Goal: Task Accomplishment & Management: Use online tool/utility

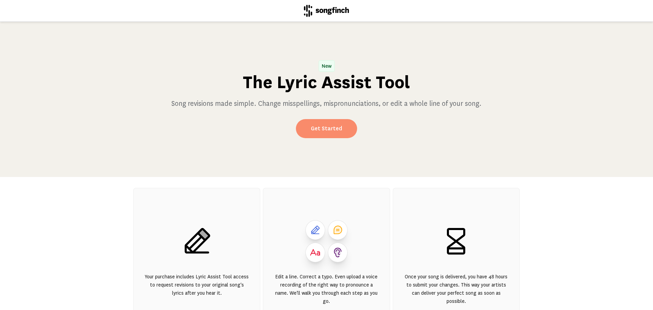
click at [327, 128] on link "Get Started" at bounding box center [326, 128] width 61 height 19
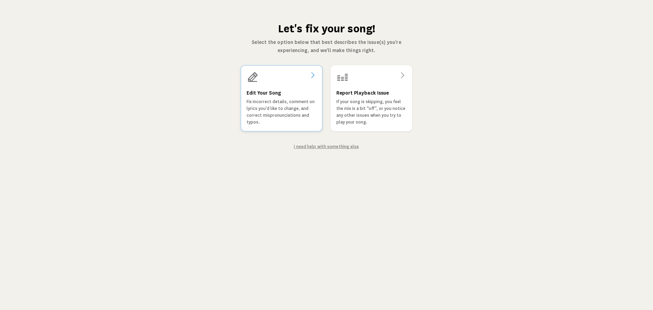
click at [300, 80] on div at bounding box center [282, 77] width 70 height 12
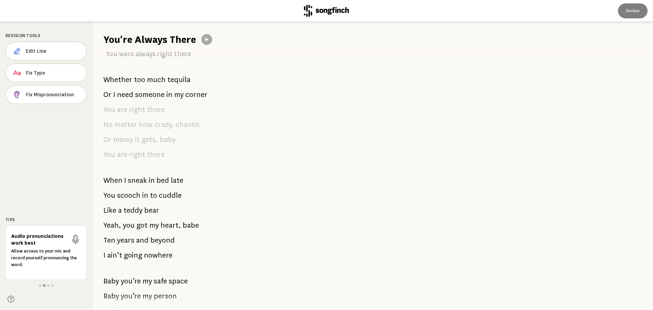
scroll to position [715, 0]
drag, startPoint x: 198, startPoint y: 225, endPoint x: 117, endPoint y: 201, distance: 83.7
click at [134, 211] on div "We met playing beer pong When I saw you I thought That you looked like [PERSON_…" at bounding box center [295, 178] width 404 height 264
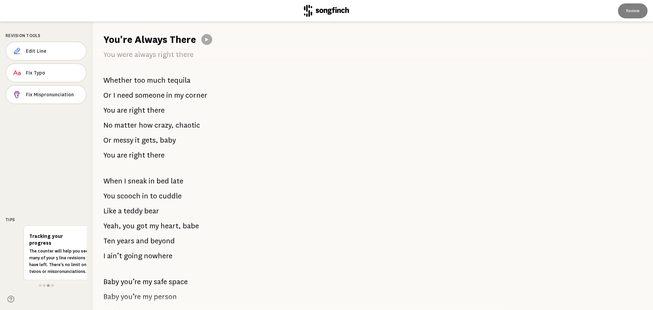
drag, startPoint x: 103, startPoint y: 181, endPoint x: 198, endPoint y: 230, distance: 106.2
click at [198, 230] on div "We met playing beer pong When I saw you I thought That you looked like [PERSON_…" at bounding box center [295, 178] width 404 height 264
click at [183, 228] on span "babe" at bounding box center [191, 226] width 16 height 14
click at [181, 225] on p "Yeah, you got my heart, babe" at bounding box center [151, 226] width 96 height 14
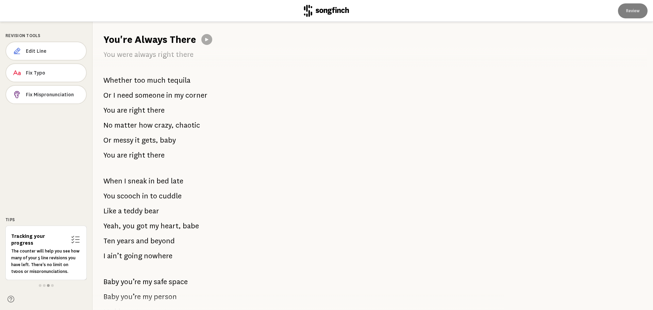
drag, startPoint x: 107, startPoint y: 180, endPoint x: 188, endPoint y: 181, distance: 81.0
click at [188, 181] on div "We met playing beer pong When I saw you I thought That you looked like [PERSON_…" at bounding box center [295, 178] width 404 height 264
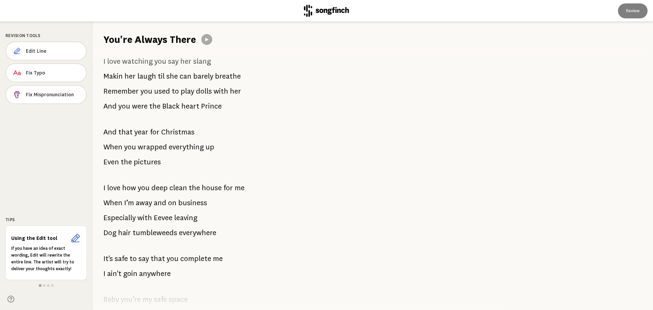
scroll to position [1293, 0]
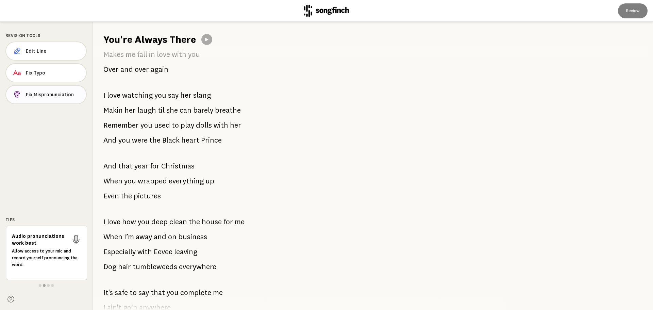
click at [43, 97] on span "Fix Mispronunciation" at bounding box center [53, 94] width 55 height 7
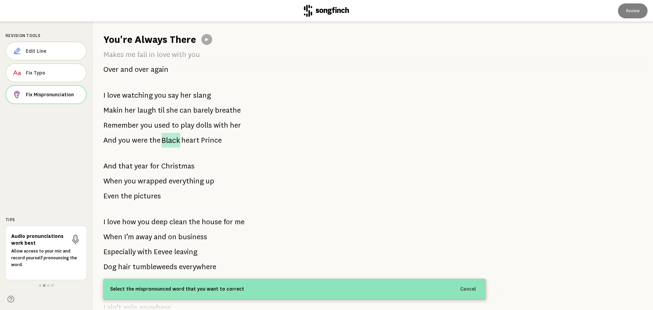
click at [166, 143] on span "Black" at bounding box center [171, 140] width 19 height 15
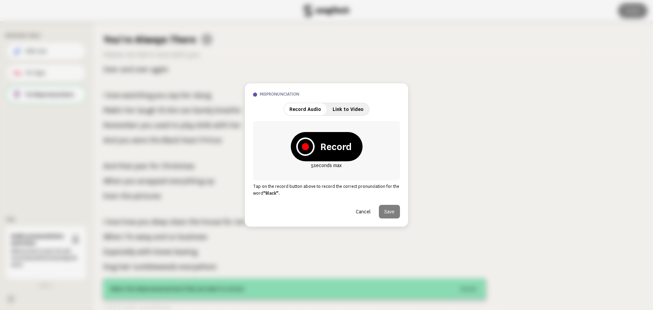
click at [360, 210] on button "Cancel" at bounding box center [364, 212] width 26 height 14
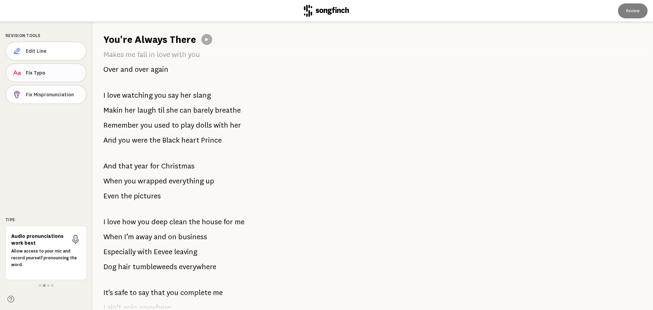
click at [46, 77] on button "Fix Typo" at bounding box center [45, 72] width 81 height 19
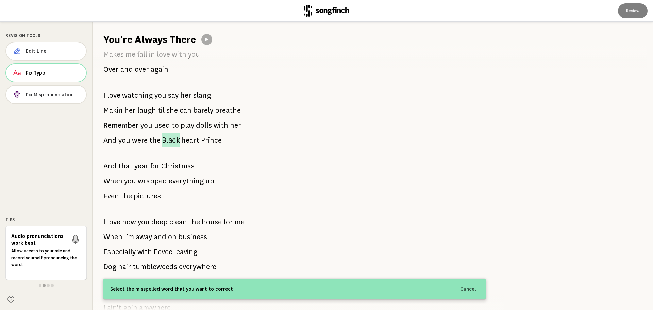
click at [168, 141] on span "Black" at bounding box center [171, 140] width 18 height 14
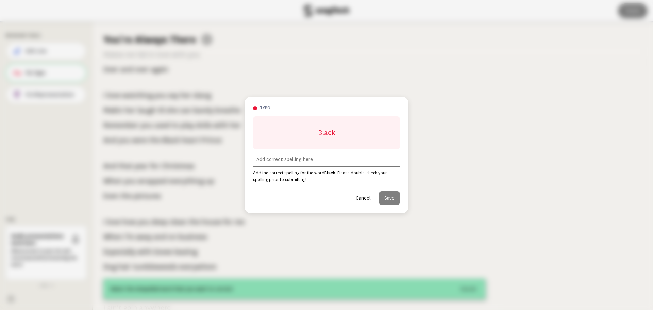
click at [288, 159] on input "text" at bounding box center [326, 159] width 147 height 15
type input "Prince"
click at [390, 200] on button "Save" at bounding box center [389, 198] width 21 height 14
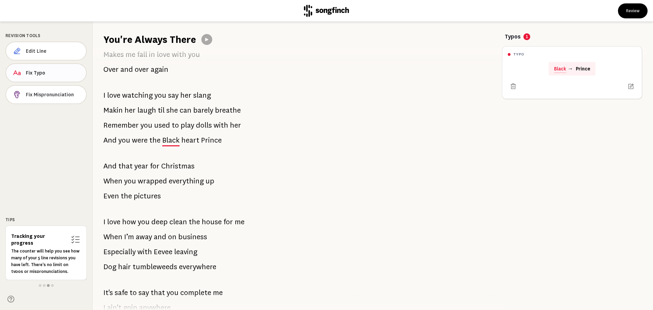
click at [53, 78] on button "Fix Typo" at bounding box center [45, 72] width 81 height 19
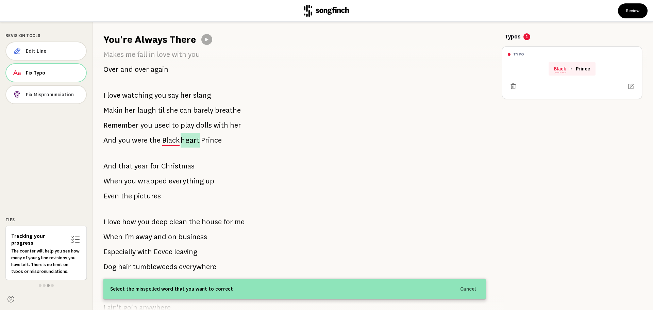
click at [191, 140] on span "heart" at bounding box center [190, 140] width 19 height 15
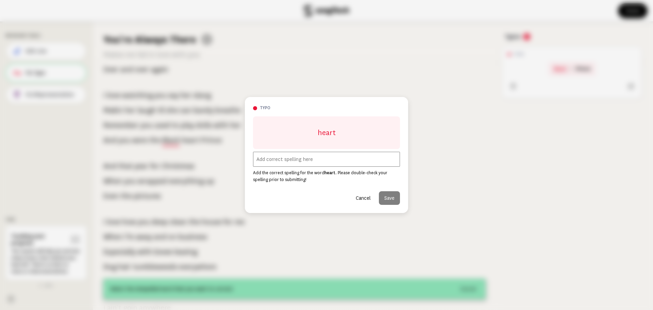
click at [320, 162] on input "text" at bounding box center [326, 159] width 147 height 15
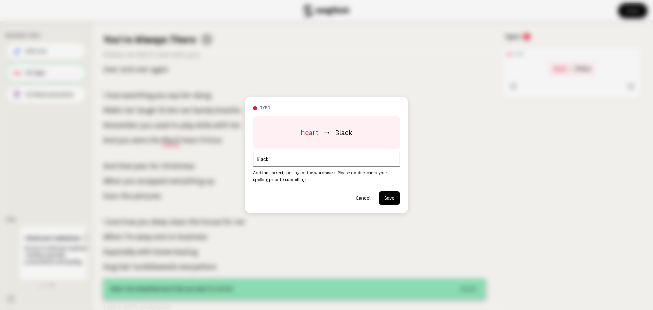
type input "Black"
click at [394, 195] on button "Save" at bounding box center [389, 198] width 21 height 14
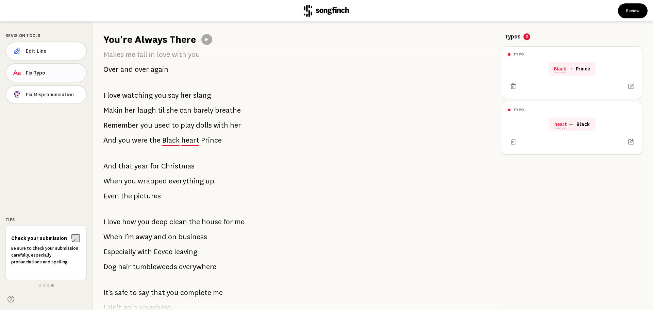
click at [51, 68] on button "Fix Typo" at bounding box center [45, 72] width 81 height 19
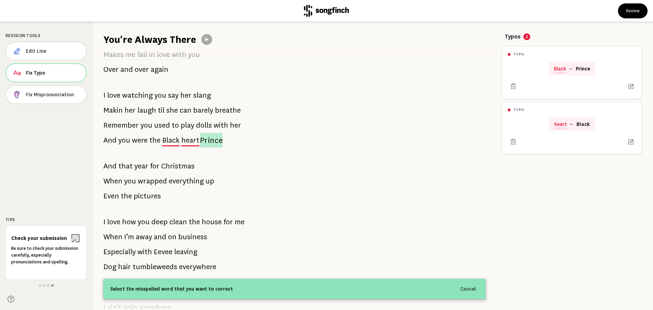
click at [216, 140] on span "Prince" at bounding box center [211, 140] width 22 height 15
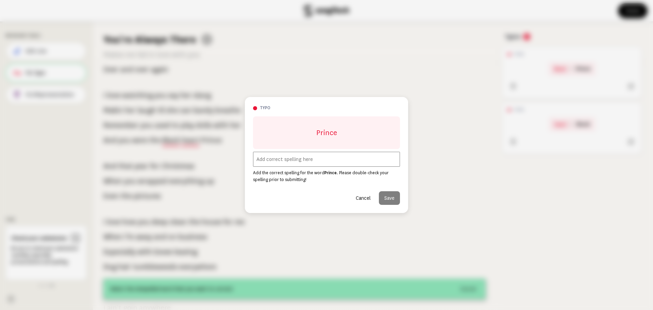
click at [282, 158] on input "text" at bounding box center [326, 159] width 147 height 15
type input "Heart"
click at [391, 201] on button "Save" at bounding box center [389, 198] width 21 height 14
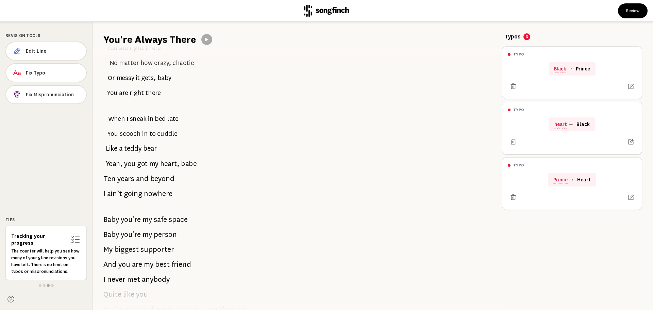
scroll to position [749, 0]
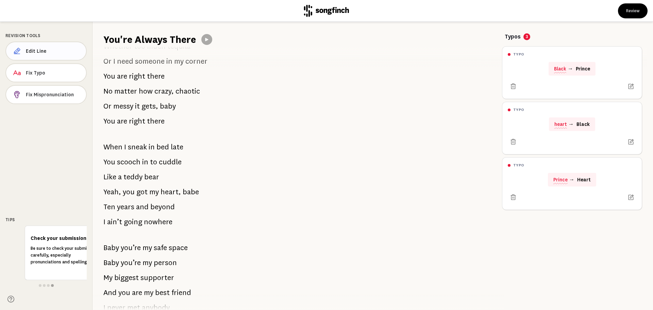
click at [74, 54] on span "Edit Line" at bounding box center [53, 51] width 55 height 7
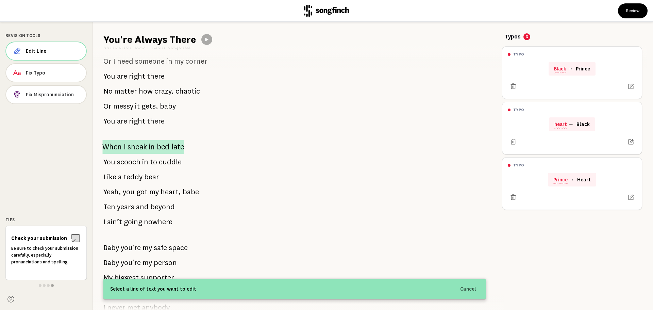
click at [146, 146] on span "sneak" at bounding box center [137, 147] width 19 height 14
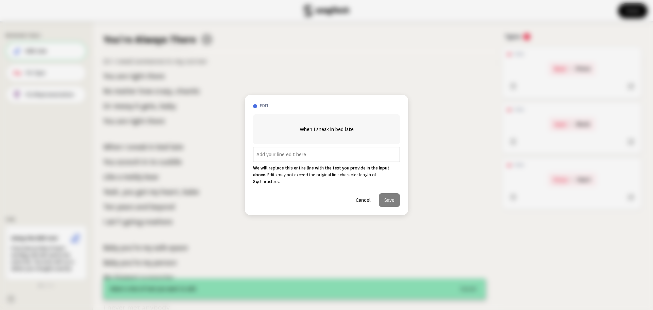
click at [291, 162] on input "text" at bounding box center [326, 154] width 147 height 15
paste input "Our pregnancy surprise"
type input "Our pregnancy surprise"
click at [397, 201] on button "Save" at bounding box center [389, 200] width 21 height 14
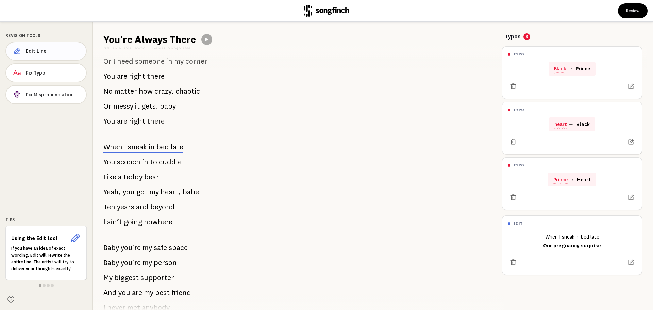
click at [67, 56] on button "Edit Line" at bounding box center [45, 51] width 81 height 19
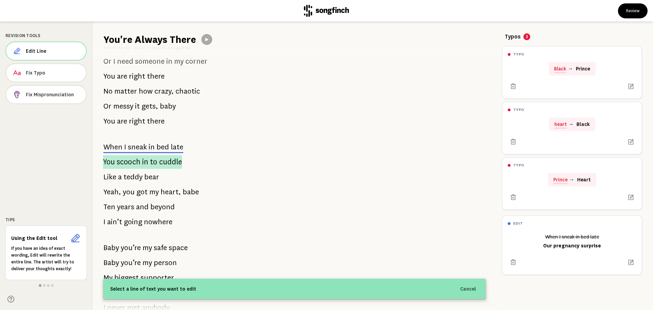
click at [156, 161] on span "to" at bounding box center [153, 162] width 7 height 14
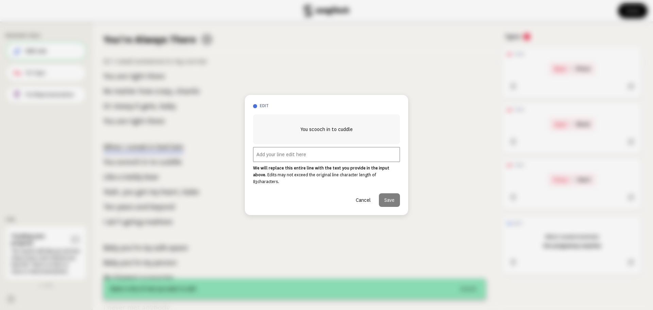
click at [320, 162] on input "text" at bounding box center [326, 154] width 147 height 15
paste input "But a blessing from above"
type input "But a blessing from above"
click at [394, 197] on button "Save" at bounding box center [389, 200] width 21 height 14
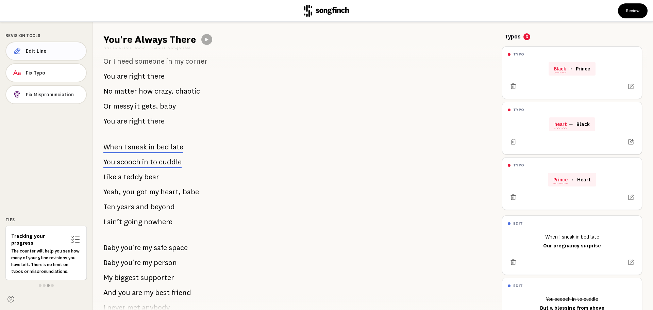
click at [63, 54] on button "Edit Line" at bounding box center [45, 51] width 81 height 19
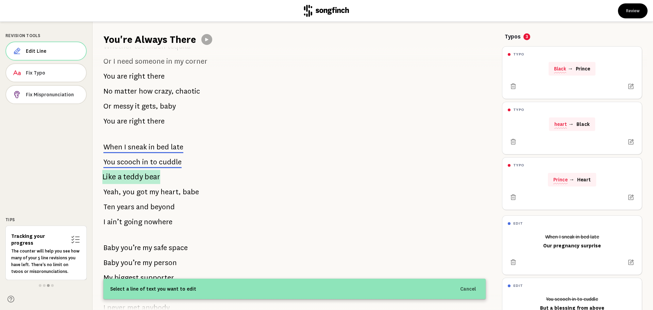
click at [130, 179] on span "teddy" at bounding box center [133, 177] width 20 height 14
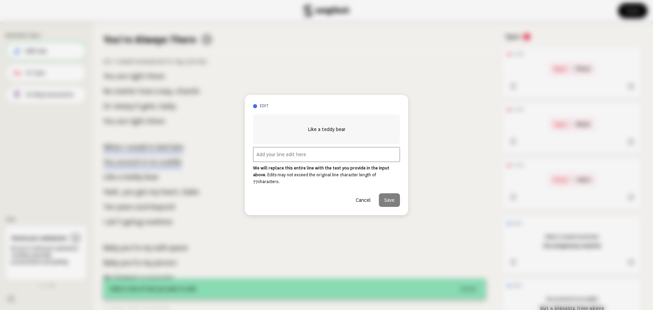
click at [349, 156] on input "text" at bounding box center [326, 154] width 147 height 15
paste input "you stood by me"
type input "you stood by me"
click at [394, 194] on button "Save" at bounding box center [389, 200] width 21 height 14
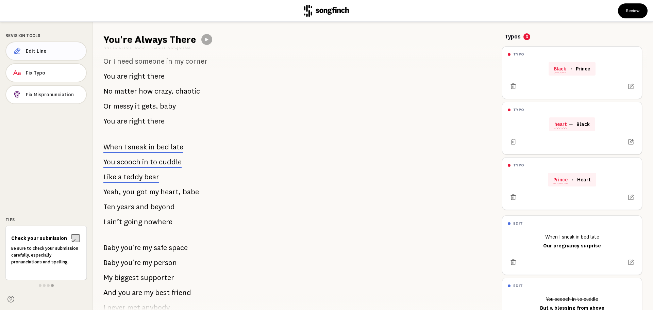
click at [48, 56] on button "Edit Line" at bounding box center [45, 51] width 81 height 19
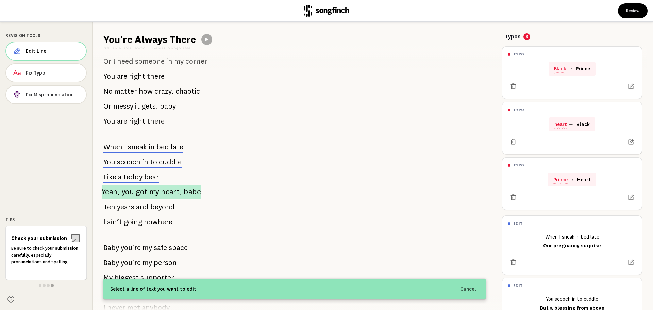
click at [147, 189] on p "Yeah, you got my heart, babe" at bounding box center [151, 192] width 99 height 14
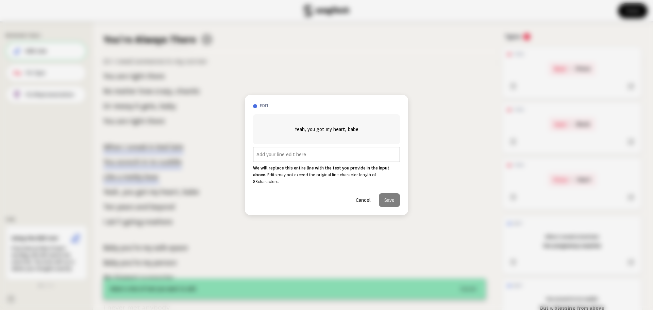
click at [349, 157] on input "text" at bounding box center [326, 154] width 147 height 15
paste input "we grew into our love"
type input "we grew into our love"
click at [394, 196] on button "Save" at bounding box center [389, 200] width 21 height 14
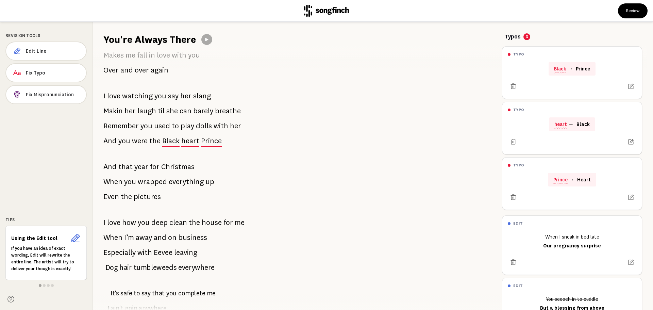
scroll to position [1293, 0]
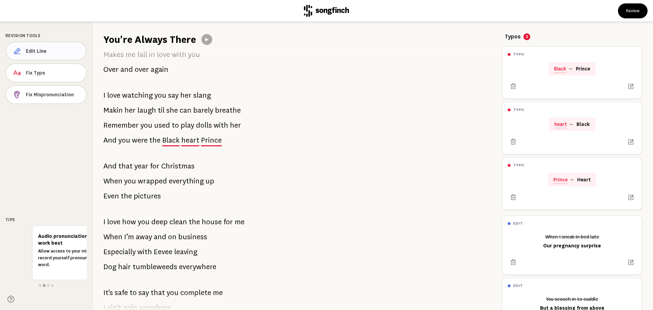
click at [40, 53] on span "Edit Line" at bounding box center [53, 51] width 54 height 7
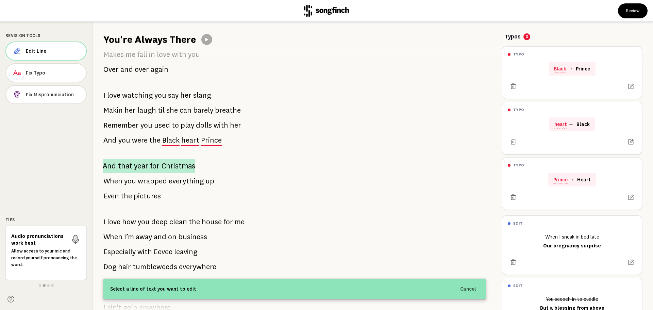
click at [137, 165] on span "year" at bounding box center [141, 166] width 14 height 14
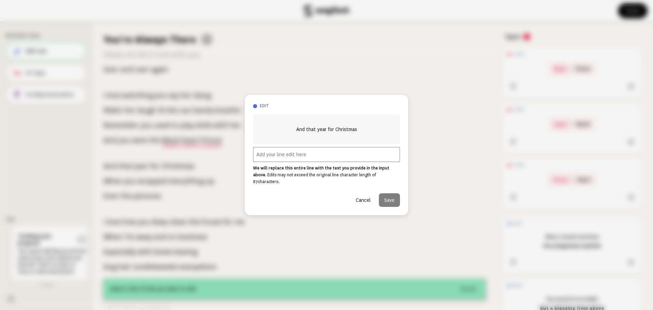
click at [326, 161] on input "text" at bounding box center [326, 154] width 147 height 15
paste input "Then [PERSON_NAME] came along"
click at [268, 160] on input "And Then [PERSON_NAME] came along" at bounding box center [326, 154] width 147 height 15
click at [320, 160] on input "And then [PERSON_NAME] came along" at bounding box center [326, 154] width 147 height 15
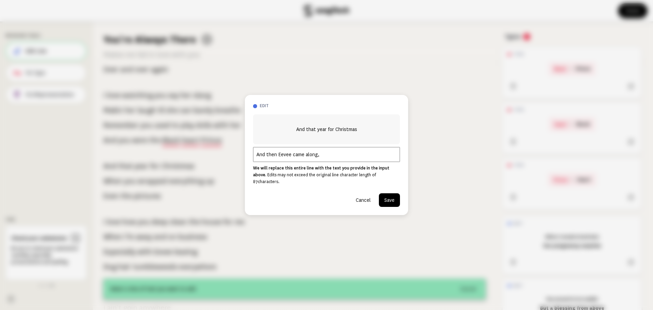
click at [327, 160] on input "And then Eevee came along," at bounding box center [326, 154] width 147 height 15
paste input "Training was tough, but"
click at [360, 159] on input "And then Eevee came along, Training was tough, but" at bounding box center [326, 154] width 147 height 15
click at [370, 161] on input "And then Eevee came along, Training was tough but" at bounding box center [326, 154] width 147 height 15
click at [376, 160] on input "And then Eevee came along, Training was tough but," at bounding box center [326, 154] width 147 height 15
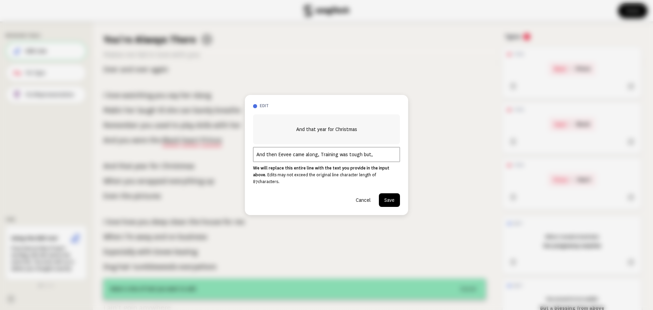
paste input "We survived as one"
type input "And then [PERSON_NAME] came along, Training was tough but, We survived as one."
click at [387, 198] on button "Save" at bounding box center [389, 200] width 21 height 14
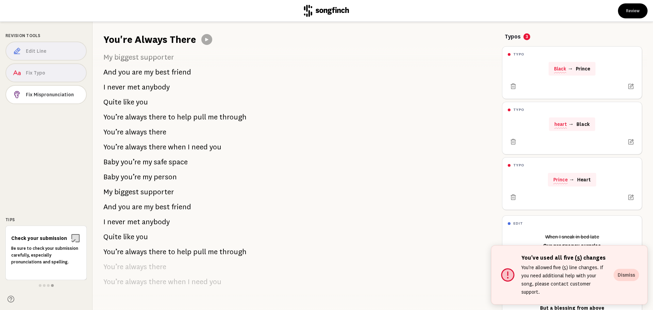
scroll to position [1617, 0]
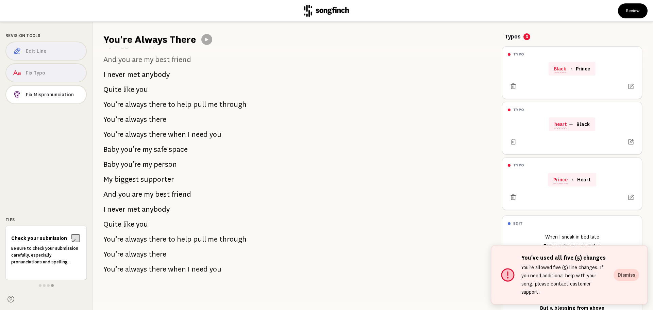
click at [628, 286] on div "You've used all five (5) changes You're allowed five (5) line changes. If you n…" at bounding box center [569, 274] width 157 height 59
click at [628, 280] on button "Dismiss" at bounding box center [627, 275] width 26 height 12
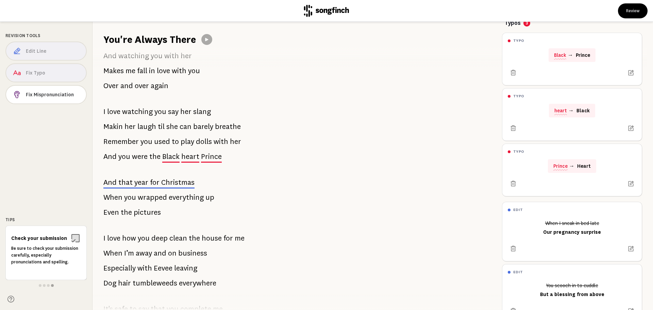
scroll to position [0, 0]
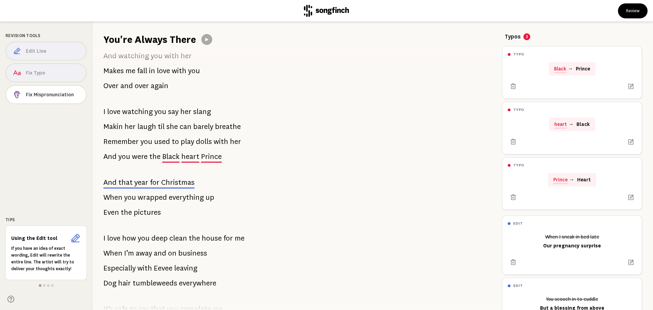
click at [322, 8] on icon at bounding box center [326, 11] width 45 height 12
